Goal: Task Accomplishment & Management: Manage account settings

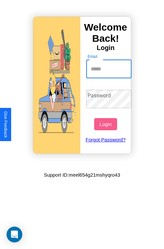
click at [110, 69] on input "Email" at bounding box center [109, 69] width 46 height 18
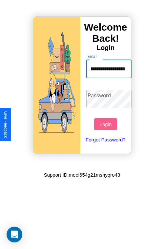
scroll to position [0, 25]
type input "**********"
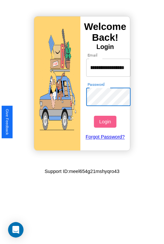
scroll to position [0, 0]
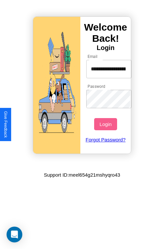
click at [106, 124] on button "Login" at bounding box center [105, 124] width 23 height 12
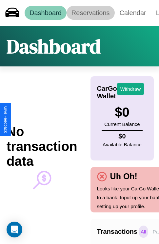
click at [91, 13] on link "Reservations" at bounding box center [91, 13] width 48 height 14
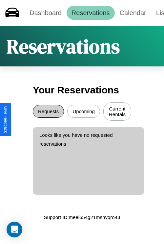
click at [48, 112] on button "Requests" at bounding box center [48, 111] width 31 height 13
click at [84, 112] on button "Upcoming" at bounding box center [83, 111] width 33 height 13
